Goal: Navigation & Orientation: Find specific page/section

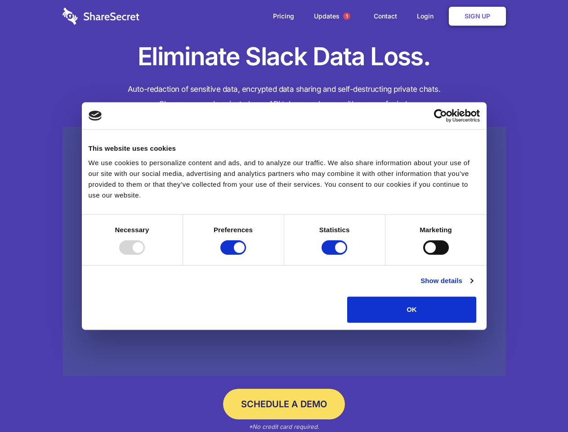
click at [145, 255] on div at bounding box center [132, 247] width 26 height 14
click at [246, 255] on input "Preferences" at bounding box center [233, 247] width 26 height 14
checkbox input "false"
click at [336, 255] on input "Statistics" at bounding box center [335, 247] width 26 height 14
checkbox input "false"
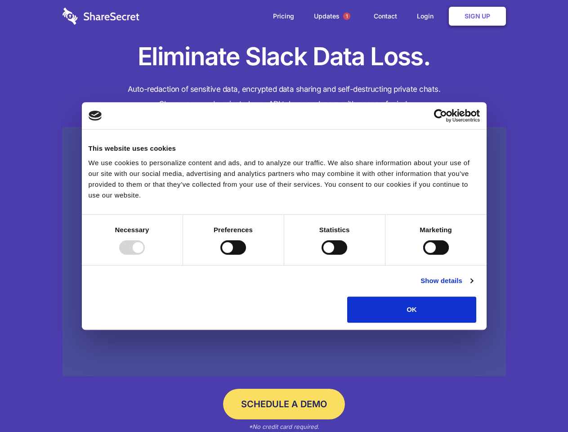
click at [423, 255] on input "Marketing" at bounding box center [436, 247] width 26 height 14
checkbox input "true"
click at [473, 286] on link "Show details" at bounding box center [447, 280] width 52 height 11
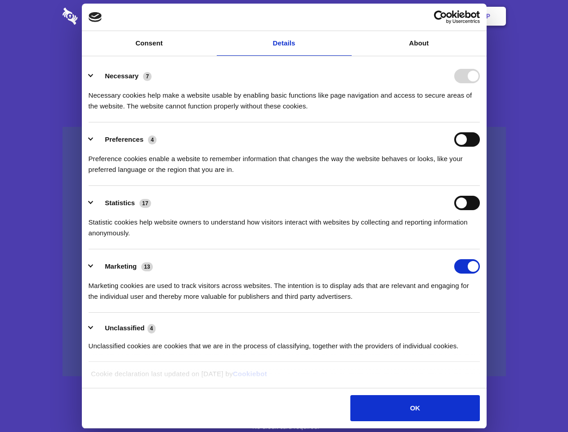
click at [480, 112] on div "Necessary cookies help make a website usable by enabling basic functions like p…" at bounding box center [284, 97] width 391 height 28
click at [346, 16] on span "1" at bounding box center [346, 16] width 7 height 7
